Goal: Information Seeking & Learning: Learn about a topic

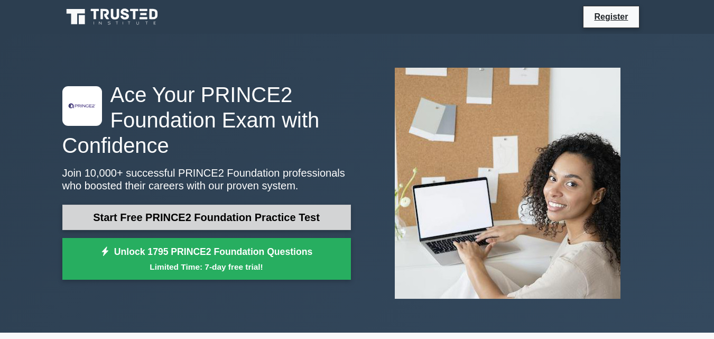
click at [190, 217] on link "Start Free PRINCE2 Foundation Practice Test" at bounding box center [206, 217] width 289 height 25
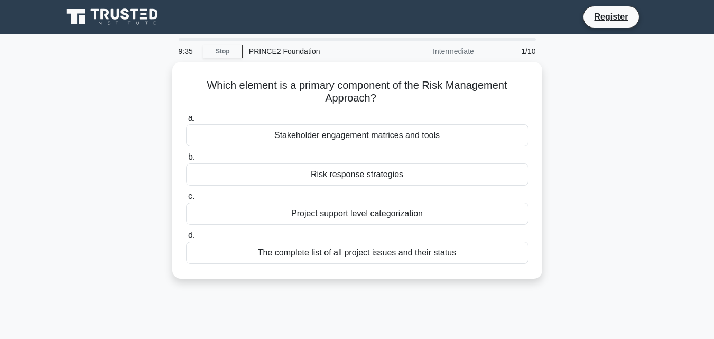
drag, startPoint x: 199, startPoint y: 79, endPoint x: 546, endPoint y: 292, distance: 407.5
click at [546, 291] on div "Which element is a primary component of the Risk Management Approach? .spinner_…" at bounding box center [357, 176] width 603 height 229
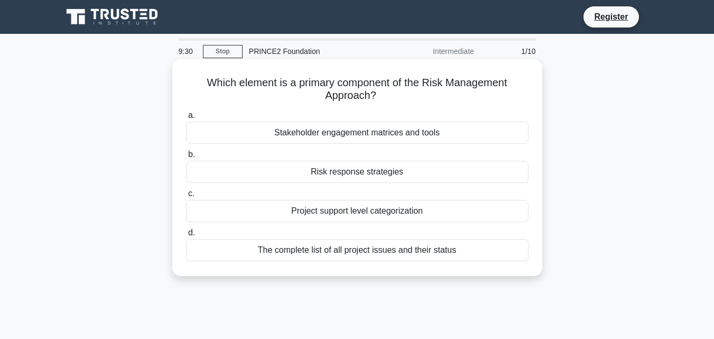
copy div "Which element is a primary component of the Risk Management Approach? .spinner_…"
click at [476, 191] on label "c. Project support level categorization" at bounding box center [357, 204] width 343 height 35
click at [186, 191] on input "c. Project support level categorization" at bounding box center [186, 193] width 0 height 7
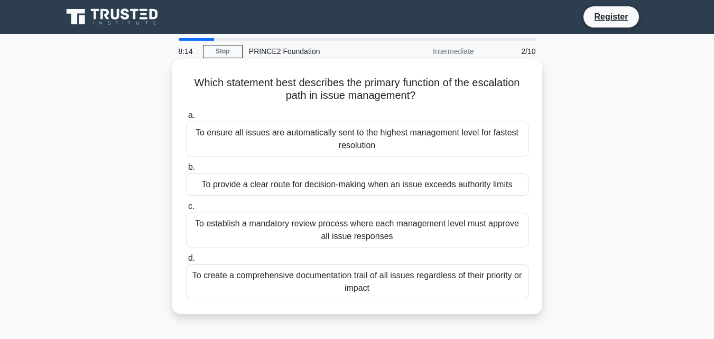
click at [190, 167] on span "b." at bounding box center [191, 166] width 7 height 9
click at [186, 167] on input "b. To provide a clear route for decision-making when an issue exceeds authority…" at bounding box center [186, 167] width 0 height 7
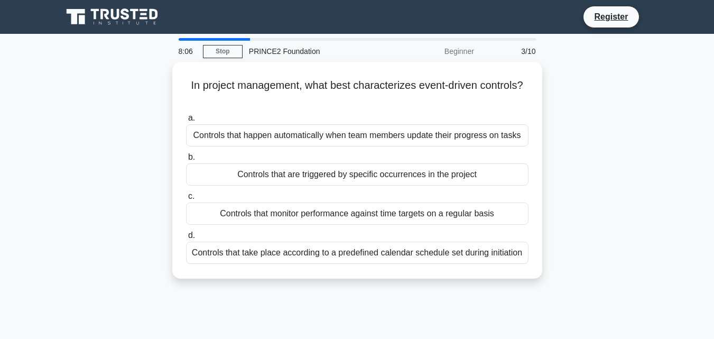
click at [481, 52] on div "3/10" at bounding box center [512, 51] width 62 height 21
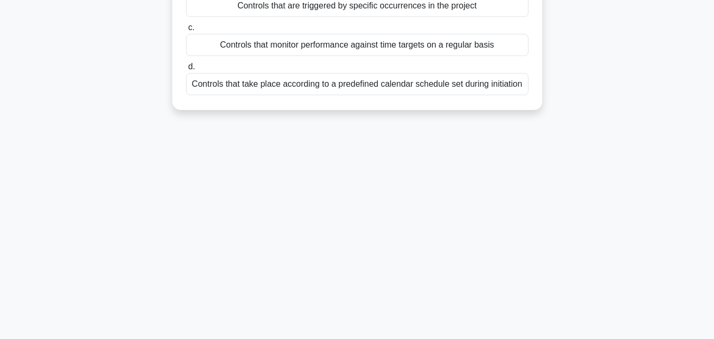
scroll to position [194, 0]
